Goal: Information Seeking & Learning: Learn about a topic

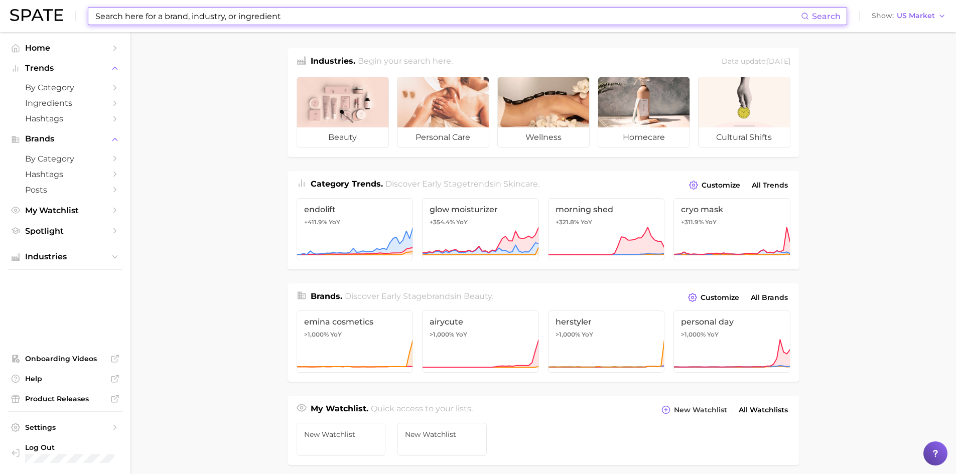
click at [144, 17] on input at bounding box center [447, 16] width 706 height 17
click at [162, 19] on input at bounding box center [447, 16] width 706 height 17
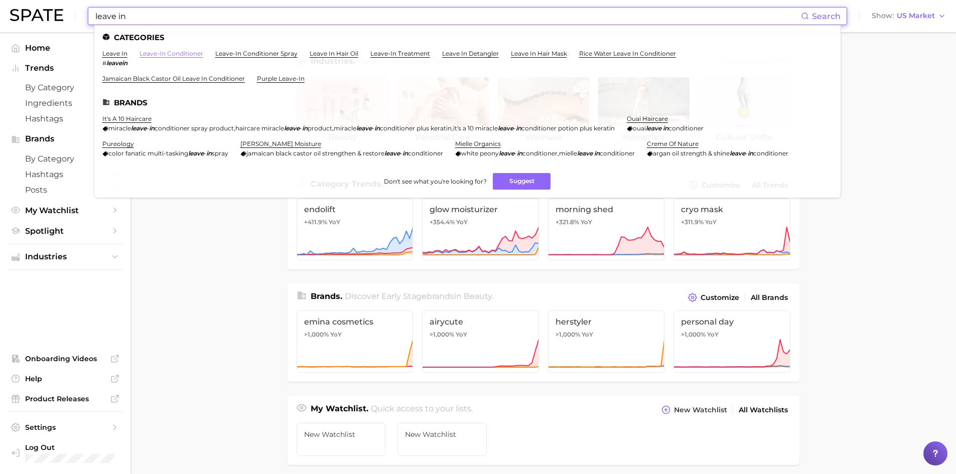
type input "leave in"
click at [181, 55] on link "leave-in conditioner" at bounding box center [171, 54] width 64 height 8
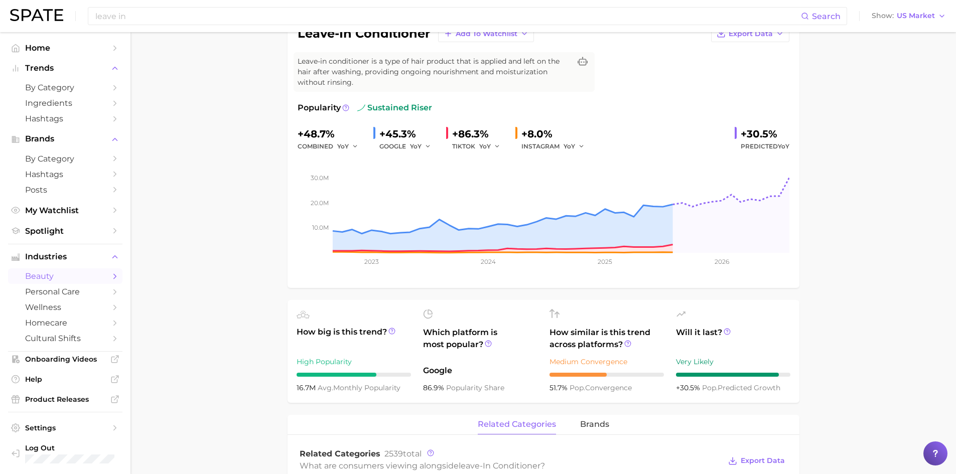
scroll to position [100, 0]
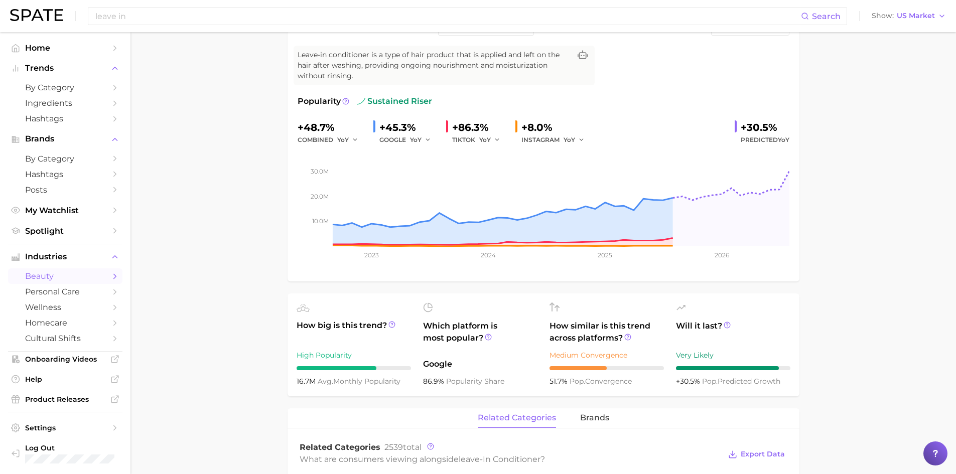
click at [432, 309] on icon at bounding box center [428, 308] width 10 height 10
click at [489, 337] on icon at bounding box center [488, 337] width 7 height 7
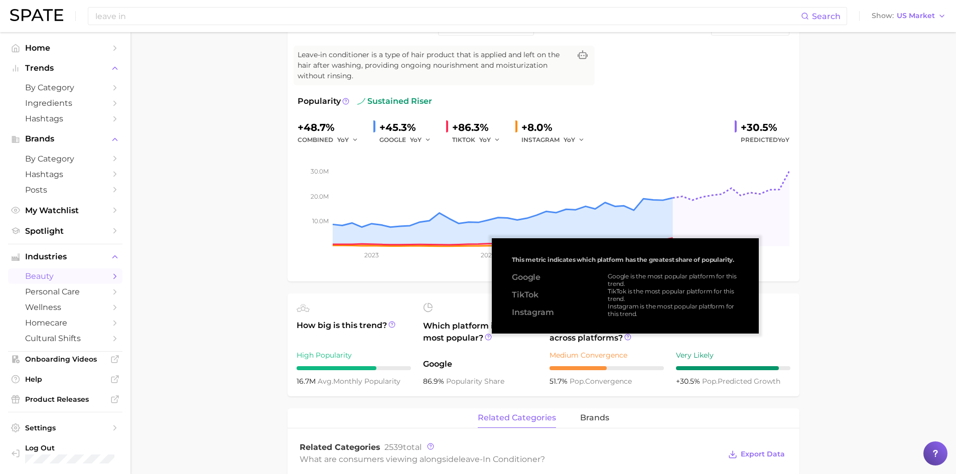
click at [509, 364] on span "Google" at bounding box center [480, 364] width 114 height 12
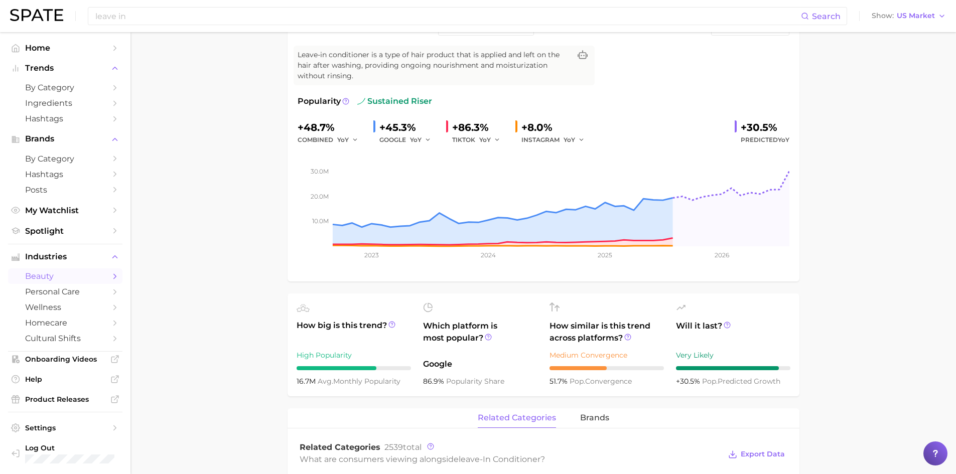
drag, startPoint x: 400, startPoint y: 379, endPoint x: 287, endPoint y: 382, distance: 113.4
click at [353, 387] on ul "How big is this trend? High Popularity 16.7m avg. monthly popularity Which plat…" at bounding box center [544, 345] width 512 height 103
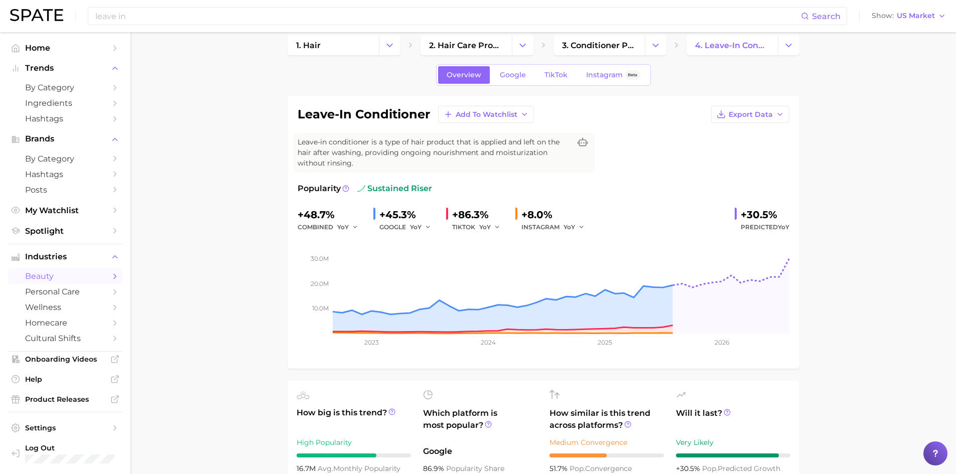
scroll to position [50, 0]
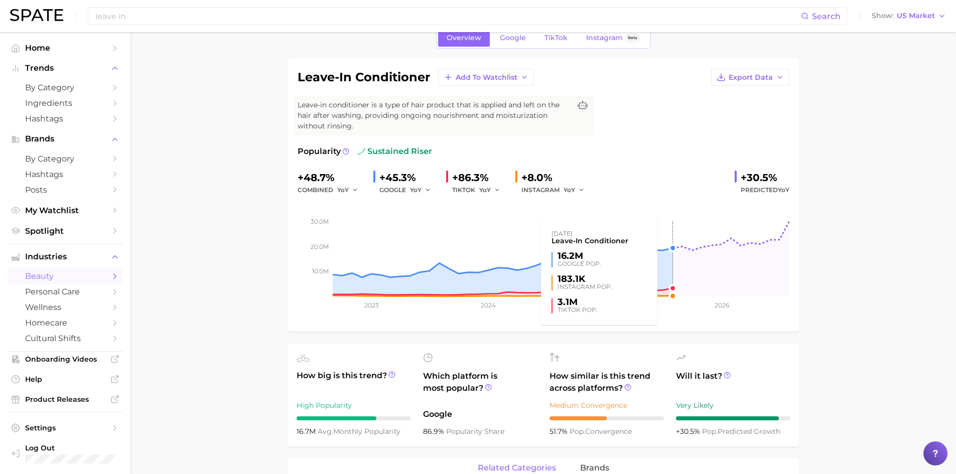
click at [670, 271] on rect at bounding box center [544, 246] width 492 height 100
click at [672, 247] on rect at bounding box center [544, 246] width 492 height 100
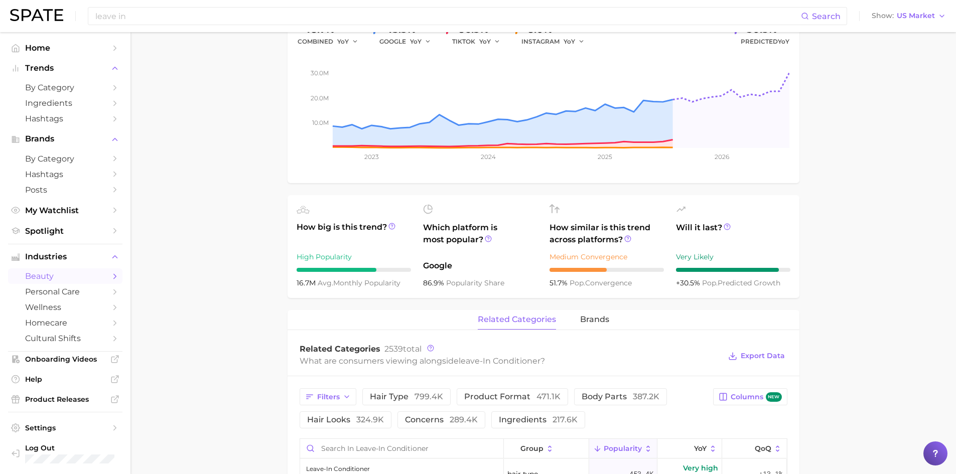
scroll to position [201, 0]
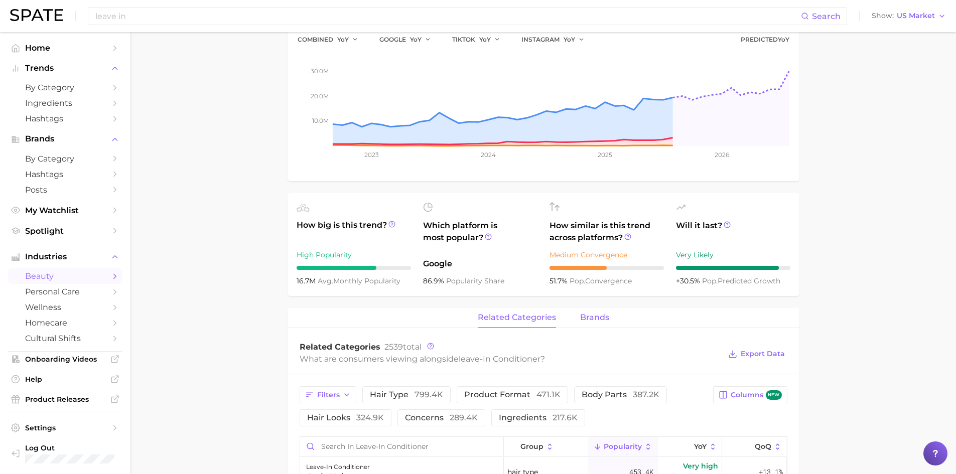
click at [594, 314] on span "brands" at bounding box center [594, 317] width 29 height 9
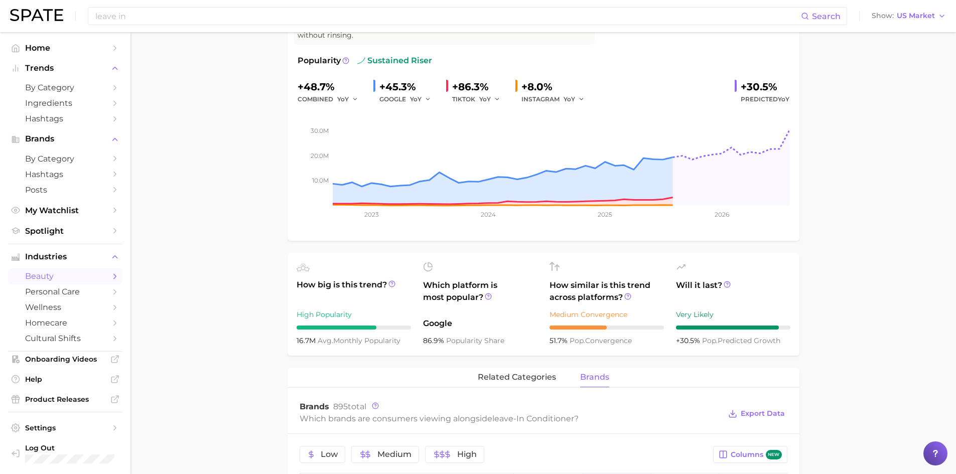
scroll to position [151, 0]
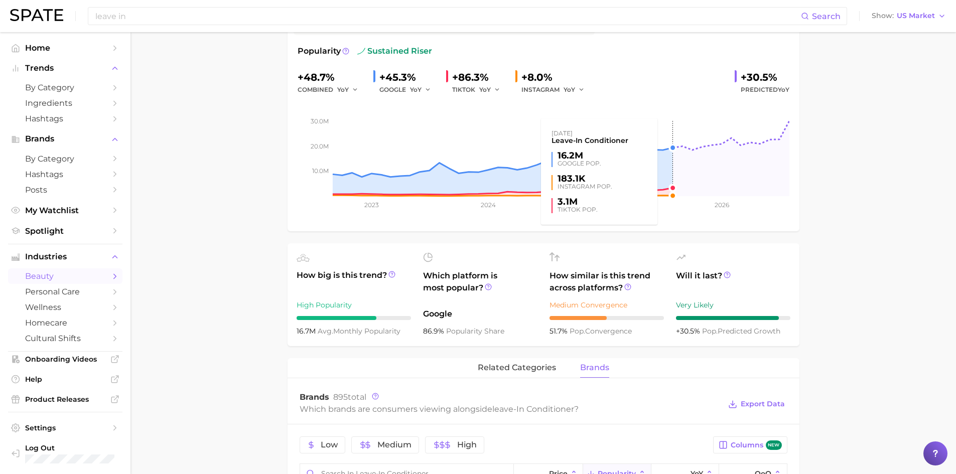
click at [672, 183] on rect at bounding box center [544, 146] width 492 height 100
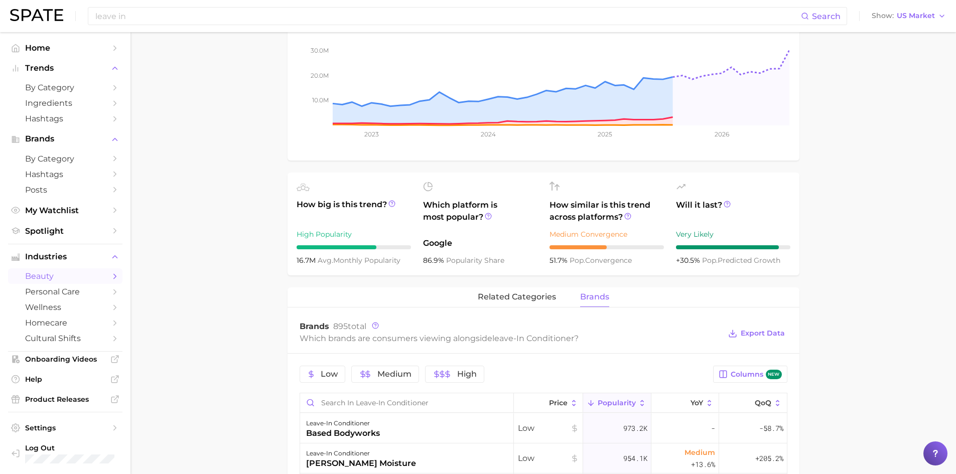
scroll to position [0, 0]
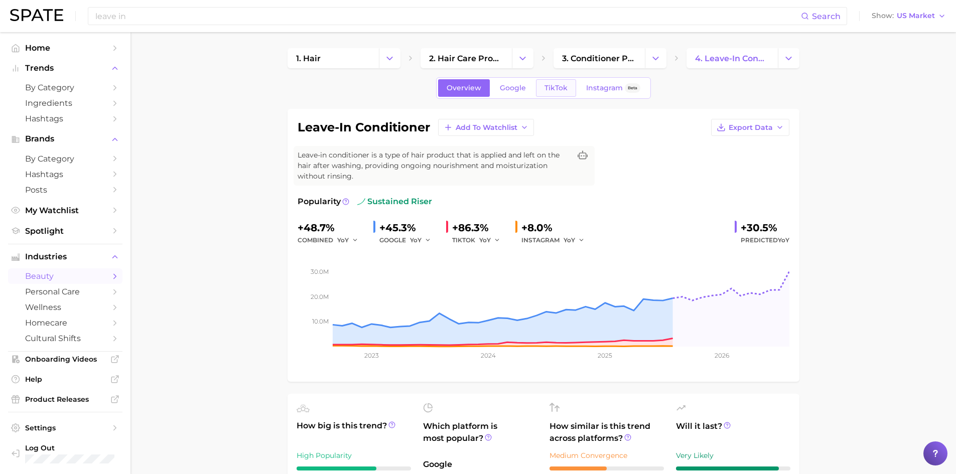
click at [559, 89] on span "TikTok" at bounding box center [555, 88] width 23 height 9
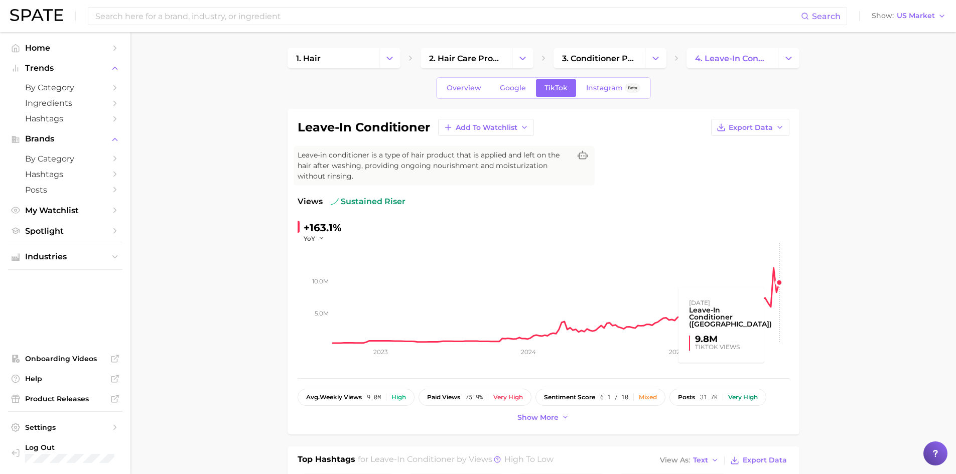
click at [779, 282] on rect at bounding box center [561, 293] width 457 height 100
click at [781, 284] on rect at bounding box center [561, 293] width 457 height 100
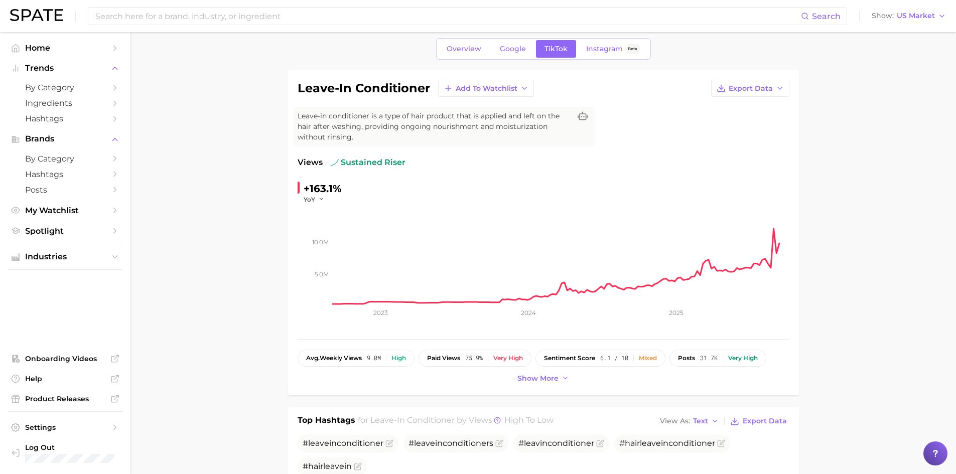
scroll to position [100, 0]
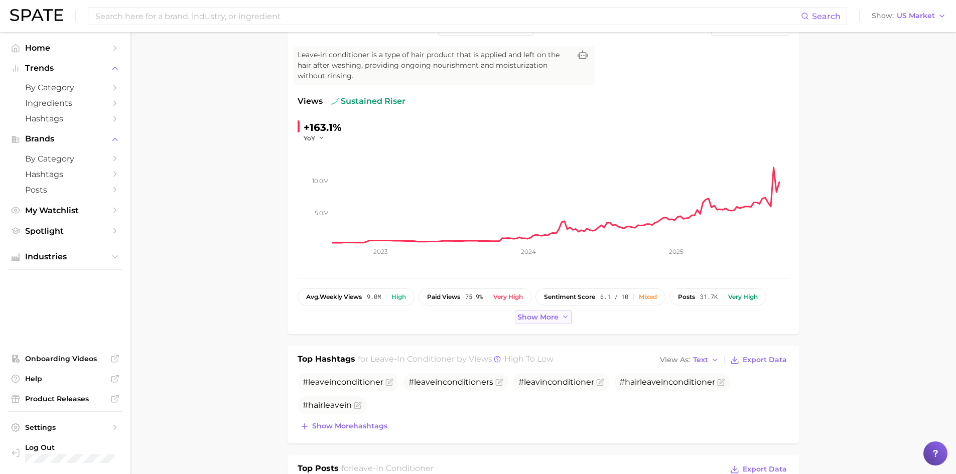
click at [557, 318] on span "Show more" at bounding box center [537, 317] width 41 height 9
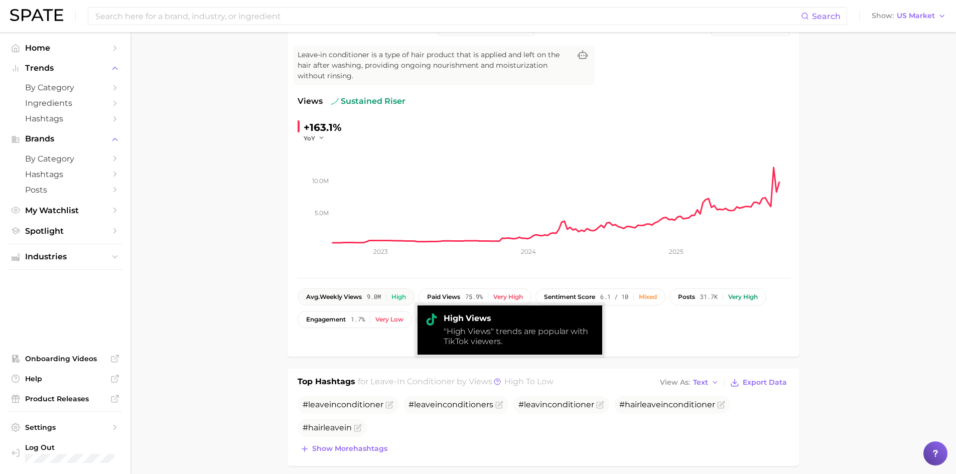
click at [349, 296] on span "avg. weekly views" at bounding box center [334, 297] width 56 height 7
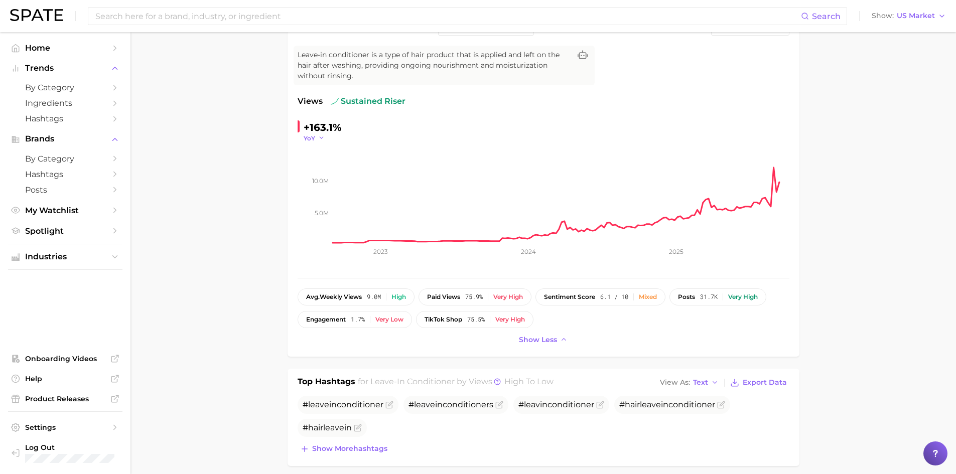
click at [321, 136] on icon "button" at bounding box center [321, 137] width 7 height 7
click at [325, 193] on button "MoM" at bounding box center [359, 189] width 110 height 18
click at [320, 136] on button "MoM" at bounding box center [316, 138] width 25 height 9
click at [318, 151] on span "YoY" at bounding box center [315, 152] width 13 height 9
